Goal: Task Accomplishment & Management: Use online tool/utility

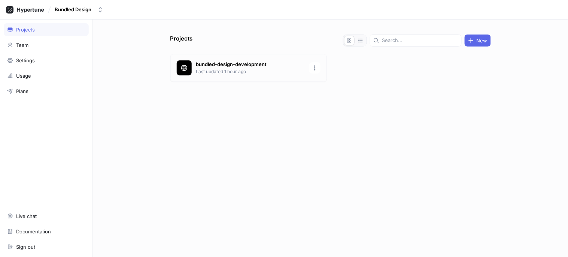
click at [214, 69] on p "Last updated 1 hour ago" at bounding box center [250, 71] width 109 height 7
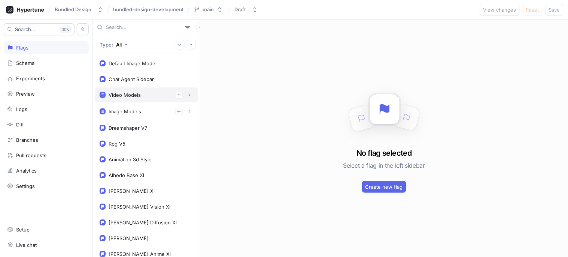
click at [155, 94] on div "Video Models" at bounding box center [147, 94] width 94 height 7
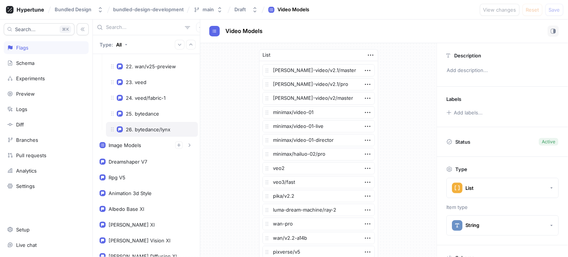
scroll to position [333, 0]
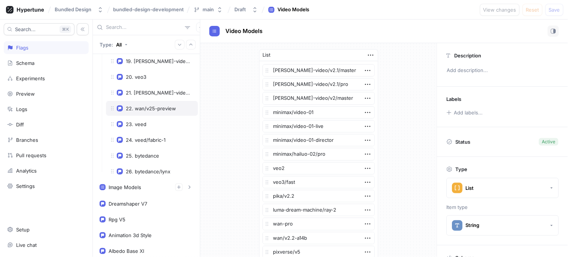
click at [152, 110] on div "22. wan/v25-preview" at bounding box center [151, 108] width 50 height 6
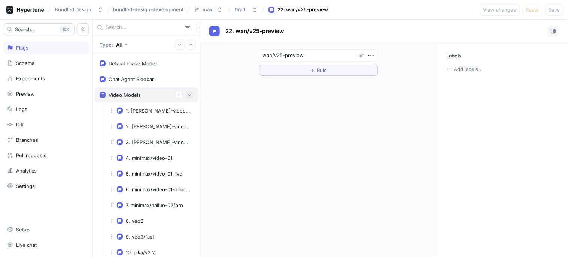
click at [187, 95] on icon "button" at bounding box center [189, 95] width 4 height 4
click at [187, 96] on icon "button" at bounding box center [189, 95] width 4 height 4
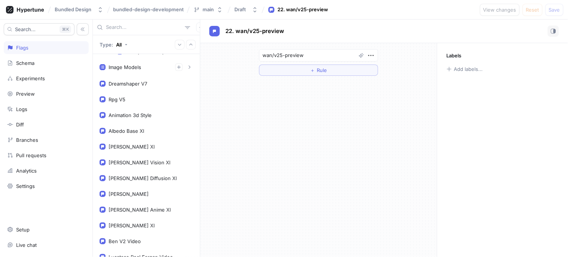
scroll to position [458, 0]
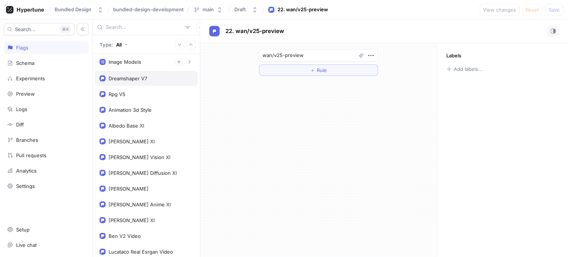
drag, startPoint x: 117, startPoint y: 78, endPoint x: 125, endPoint y: 83, distance: 9.3
click at [125, 83] on div "Dreamshaper V7" at bounding box center [146, 78] width 103 height 15
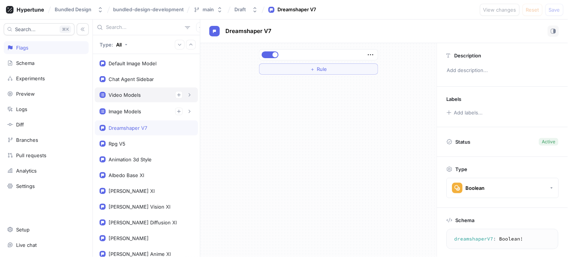
click at [142, 94] on div "Video Models" at bounding box center [147, 94] width 94 height 7
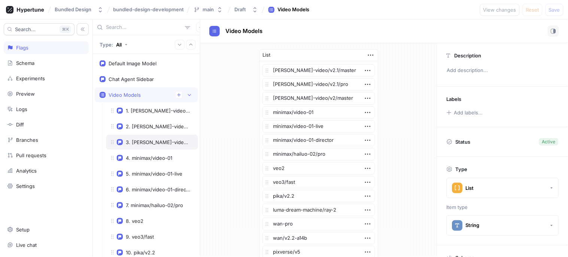
type textarea "x"
type textarea "videoModels: [String!]!"
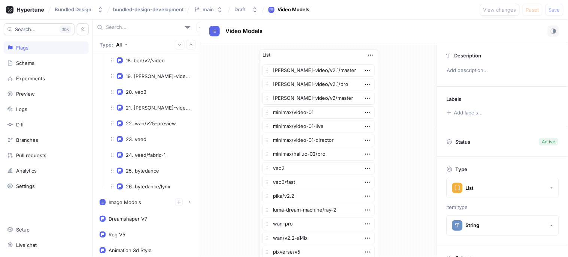
scroll to position [333, 0]
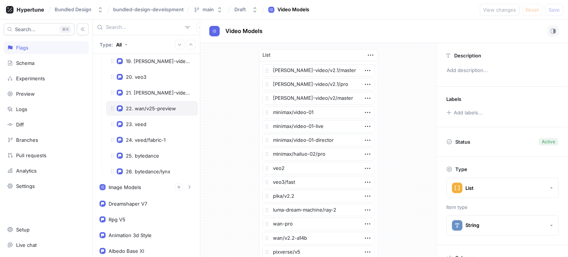
click at [152, 111] on div "22. wan/v25-preview" at bounding box center [151, 108] width 50 height 6
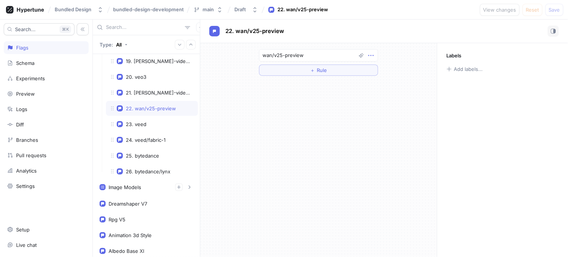
click at [370, 56] on icon "button" at bounding box center [371, 55] width 8 height 8
click at [362, 56] on div at bounding box center [366, 55] width 19 height 8
click at [362, 56] on icon "button" at bounding box center [361, 55] width 5 height 5
click at [372, 55] on div at bounding box center [366, 55] width 19 height 8
click at [371, 54] on icon "button" at bounding box center [371, 55] width 8 height 8
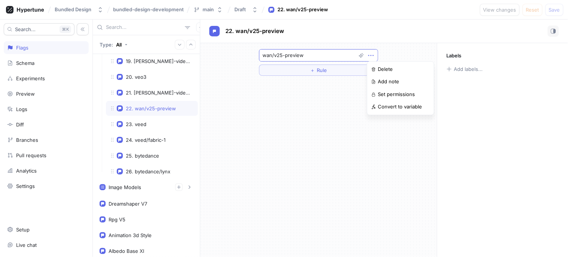
click at [275, 53] on div "wan/v25-preview" at bounding box center [318, 55] width 119 height 12
click at [275, 53] on textarea "wan/v25-preview" at bounding box center [318, 55] width 119 height 12
click at [294, 58] on textarea "wan/v25-preview" at bounding box center [318, 55] width 119 height 12
click at [295, 54] on textarea "wan/v25-preview" at bounding box center [318, 55] width 119 height 12
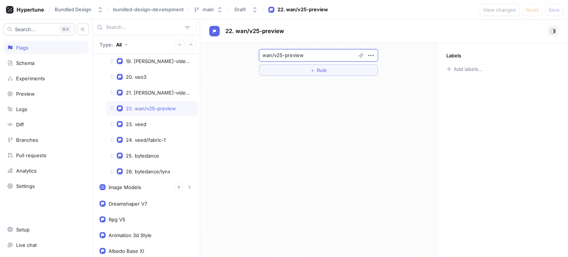
click at [315, 52] on textarea "wan/v25-preview" at bounding box center [318, 55] width 119 height 12
type textarea "x"
type textarea "wanv25-preview"
type textarea "x"
type textarea "wan-v25-preview"
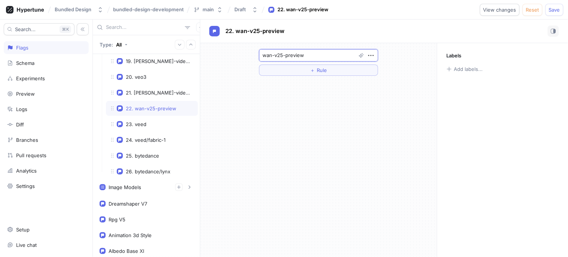
type textarea "x"
type textarea "wan-25-preview"
click at [548, 9] on button "Save" at bounding box center [555, 10] width 18 height 12
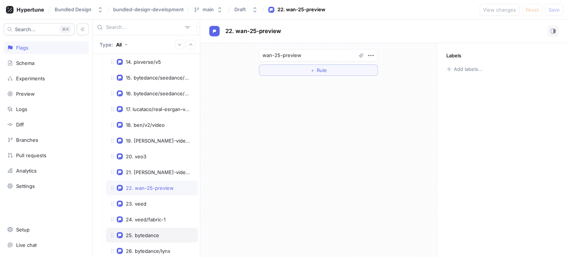
scroll to position [250, 0]
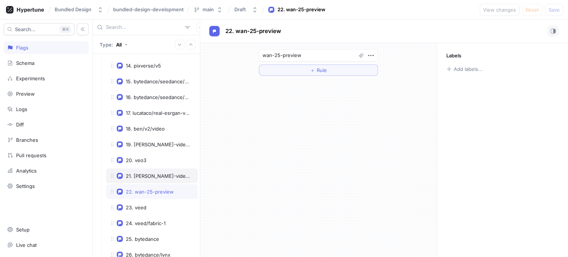
type textarea "x"
click at [238, 9] on div "Draft" at bounding box center [241, 9] width 12 height 6
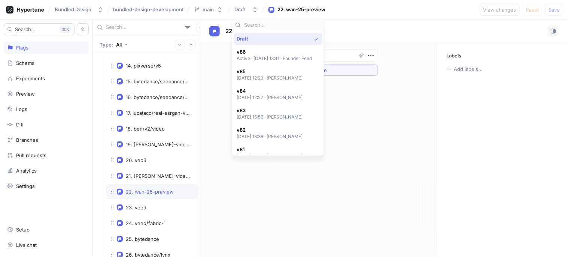
drag, startPoint x: 274, startPoint y: 54, endPoint x: 215, endPoint y: 87, distance: 67.0
click at [274, 54] on span "v86" at bounding box center [275, 52] width 76 height 6
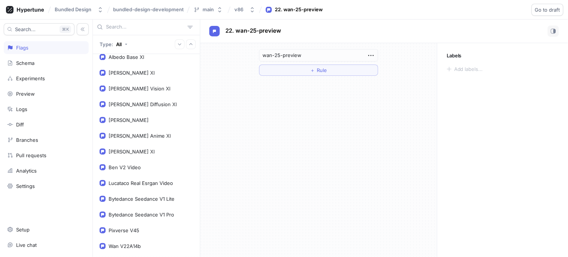
scroll to position [319, 0]
